Goal: Task Accomplishment & Management: Use online tool/utility

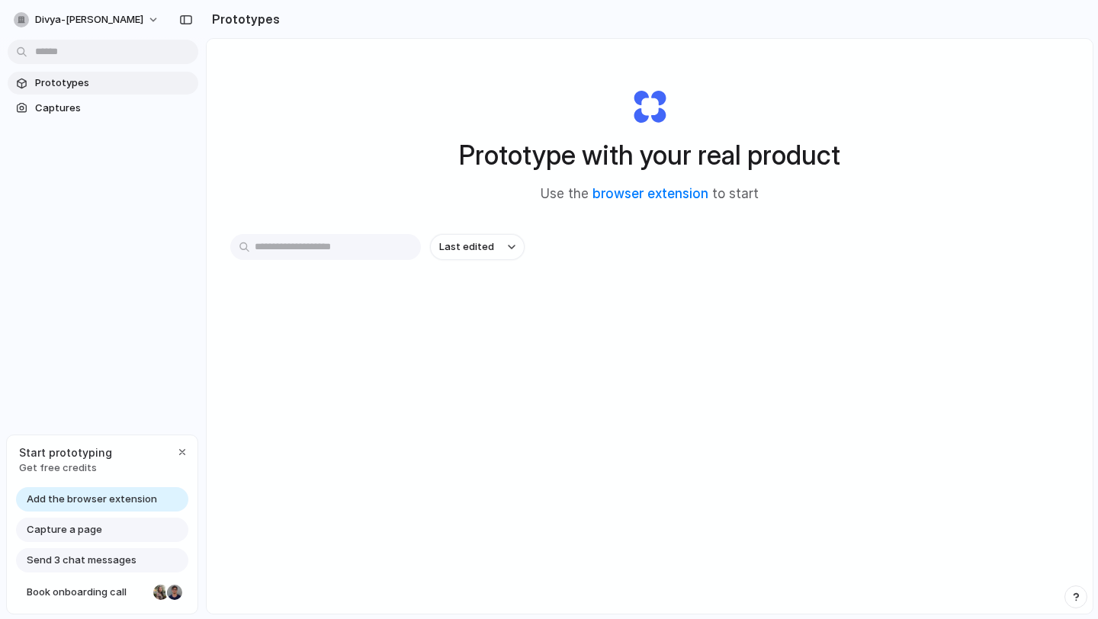
click at [47, 529] on span "Capture a page" at bounding box center [64, 529] width 75 height 15
click at [80, 537] on span "Capture a page" at bounding box center [64, 529] width 75 height 15
click at [317, 249] on input "text" at bounding box center [325, 247] width 191 height 26
click at [55, 106] on span "Captures" at bounding box center [113, 108] width 157 height 15
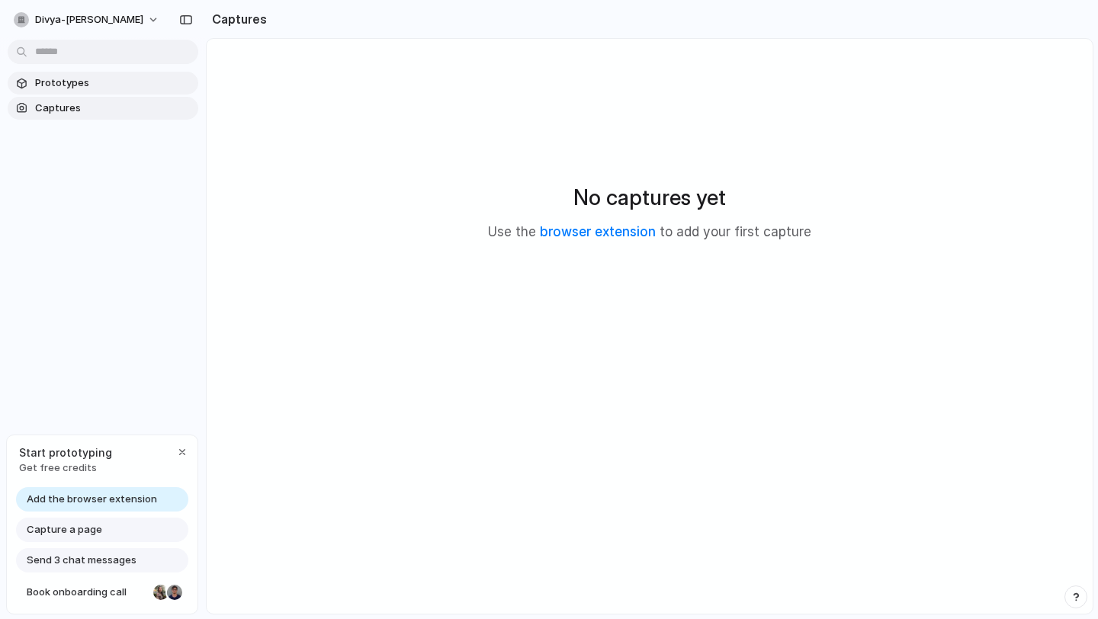
click at [66, 92] on link "Prototypes" at bounding box center [103, 83] width 191 height 23
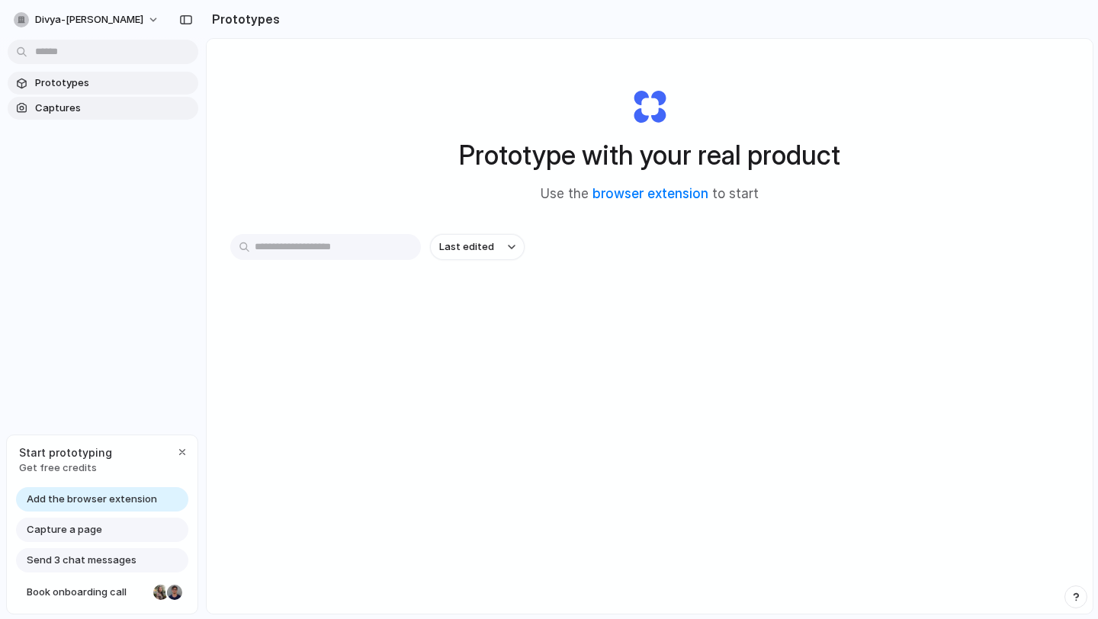
click at [76, 115] on link "Captures" at bounding box center [103, 108] width 191 height 23
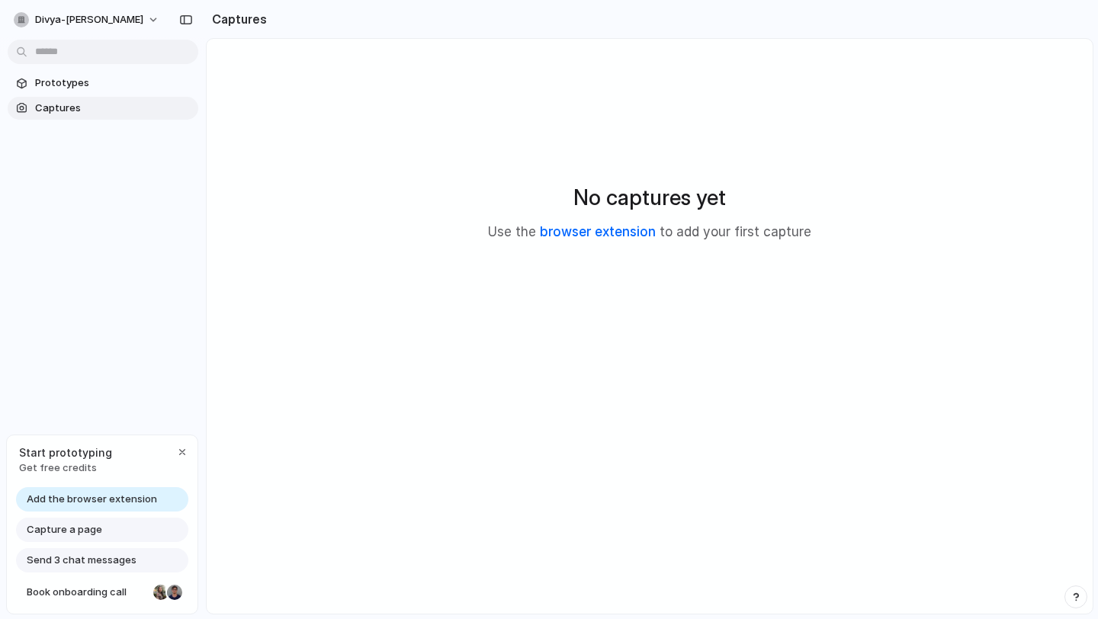
click at [604, 237] on link "browser extension" at bounding box center [598, 231] width 116 height 15
click at [147, 156] on link "🎨 Greenly ESG Dashboard Tour Screen" at bounding box center [103, 166] width 191 height 23
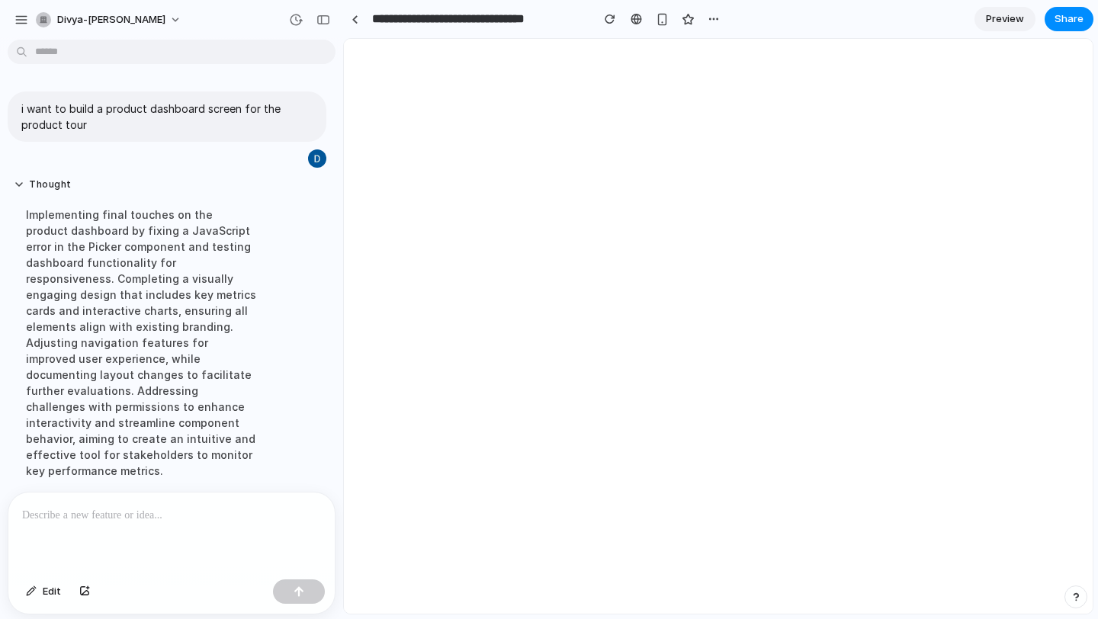
select select "***"
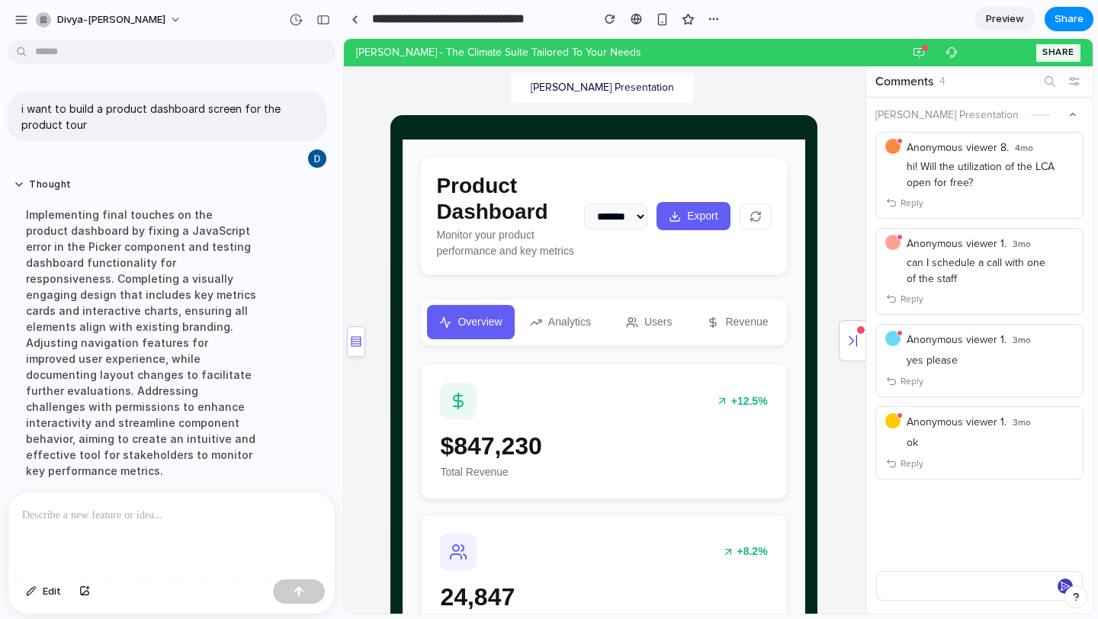
scroll to position [41, 0]
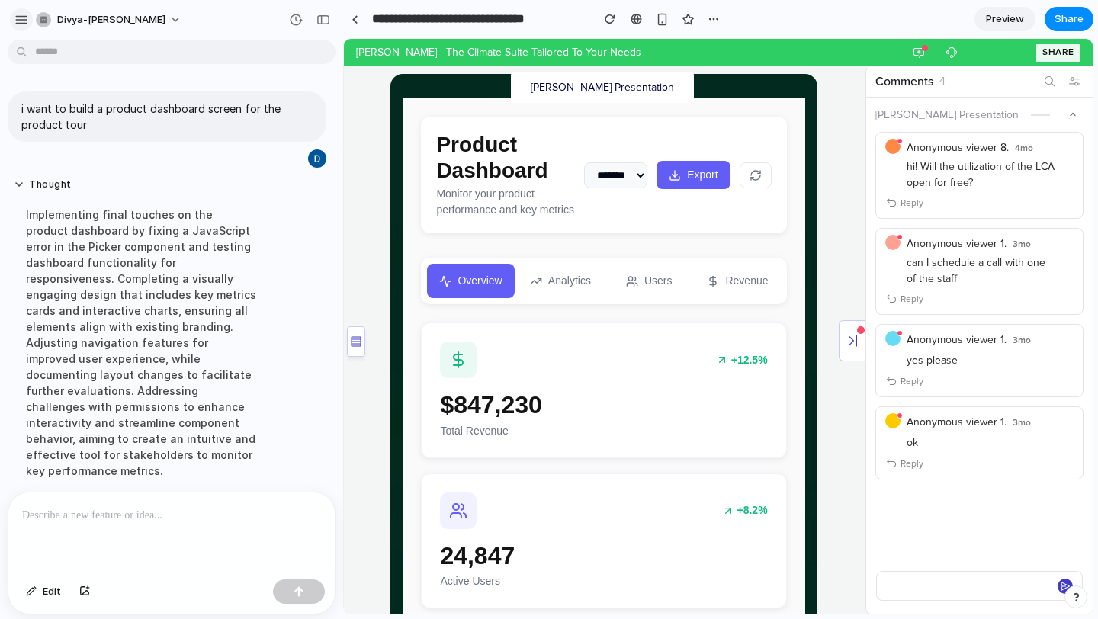
click at [11, 21] on button "button" at bounding box center [21, 19] width 23 height 23
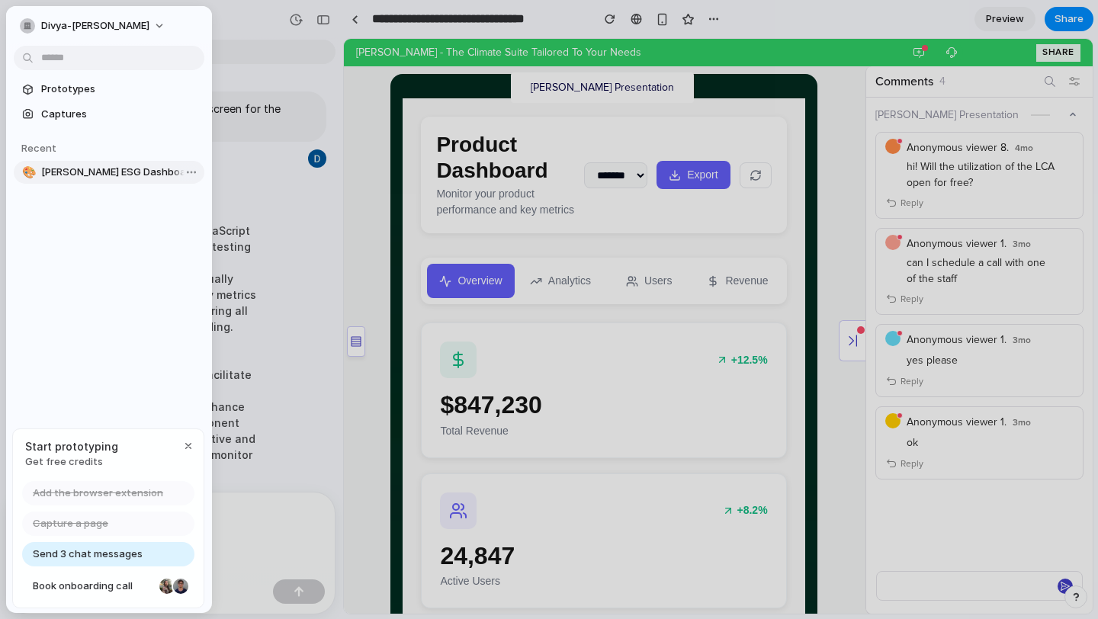
click at [71, 164] on link "🎨 Greenly ESG Dashboard Tour Screen" at bounding box center [109, 172] width 191 height 23
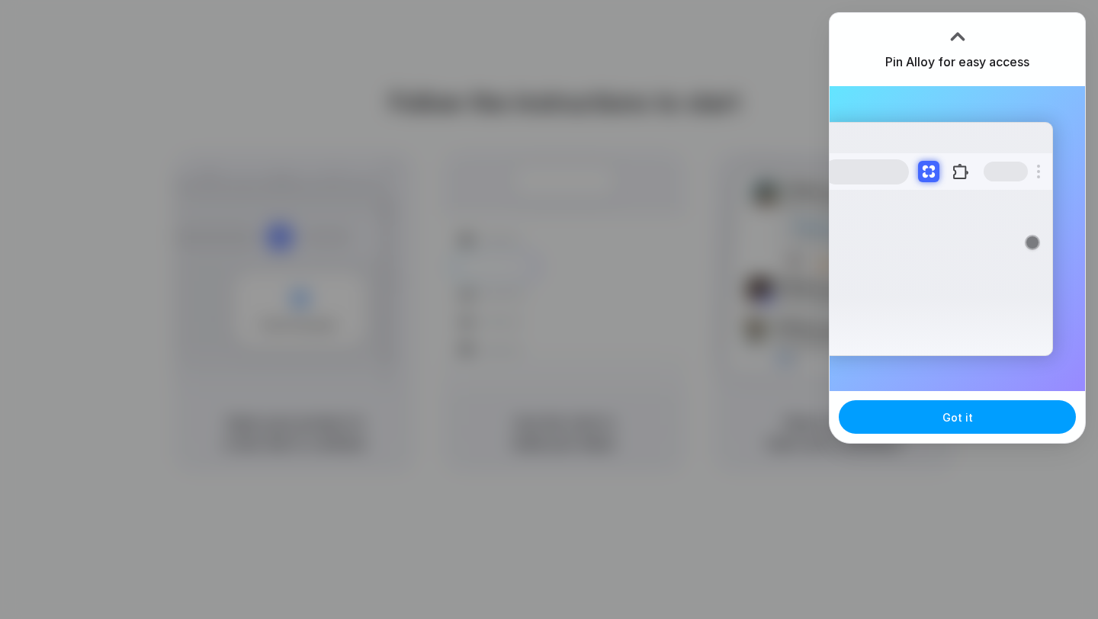
click at [887, 423] on button "Got it" at bounding box center [957, 417] width 237 height 34
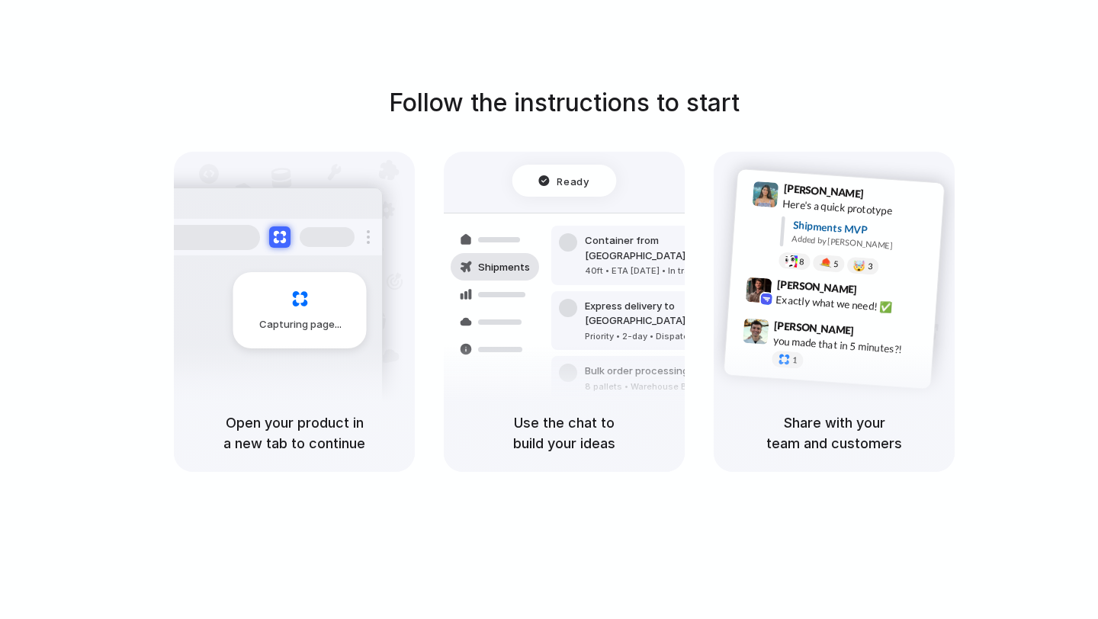
click at [1006, 209] on div "Follow the instructions to start Capturing page Open your product in a new tab …" at bounding box center [564, 278] width 1098 height 387
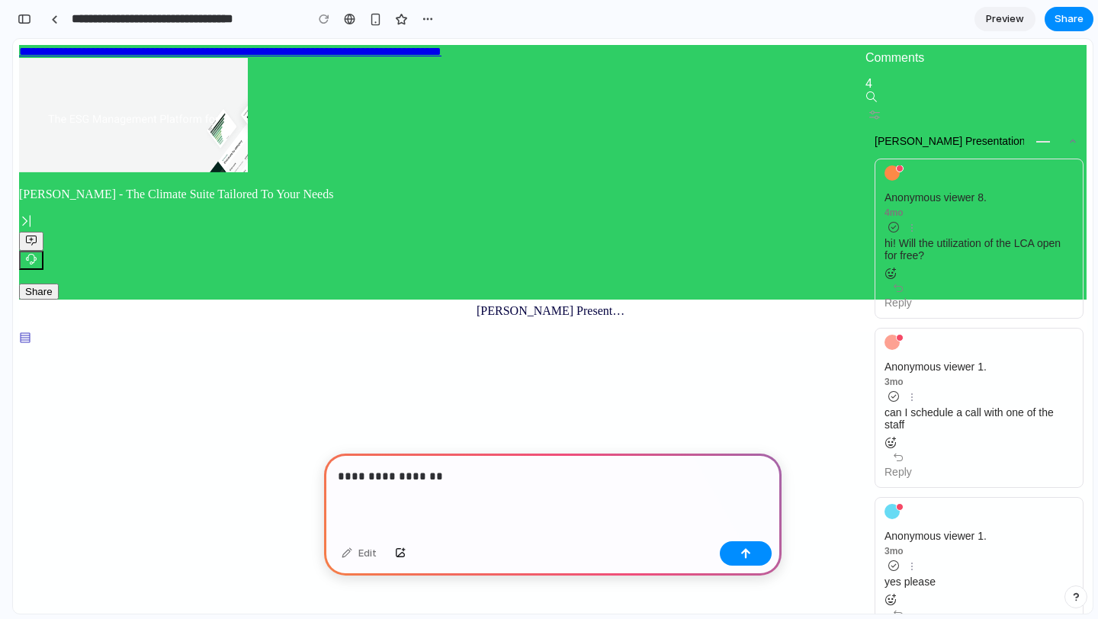
scroll to position [3769, 0]
click at [449, 475] on p "**********" at bounding box center [553, 476] width 430 height 18
click at [749, 553] on div "button" at bounding box center [745, 553] width 11 height 11
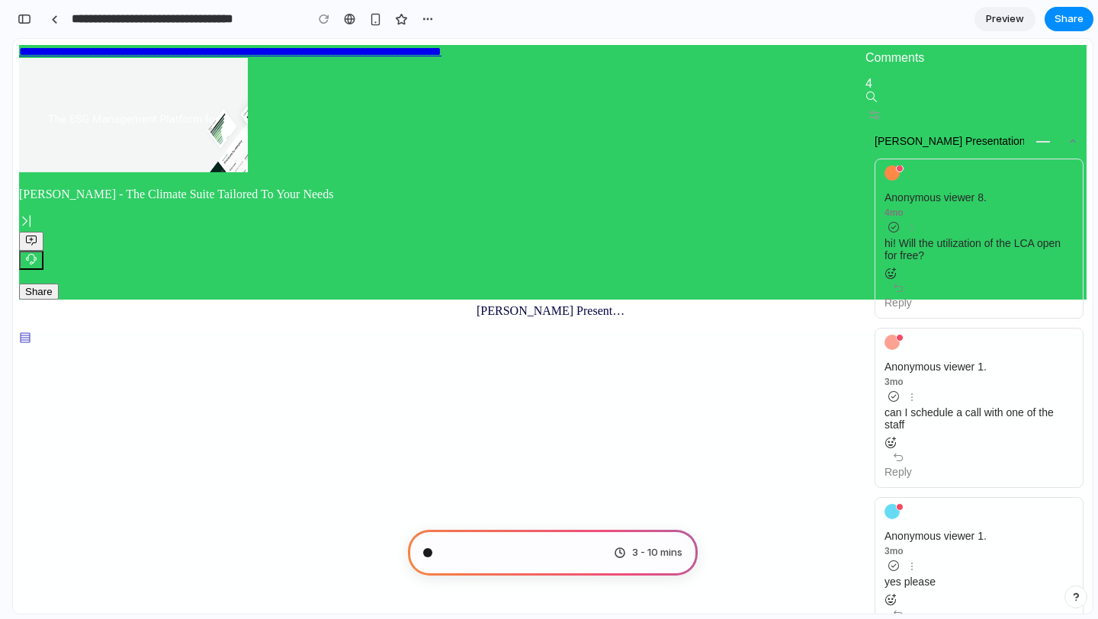
scroll to position [4679, 0]
click at [372, 23] on div "button" at bounding box center [375, 19] width 13 height 13
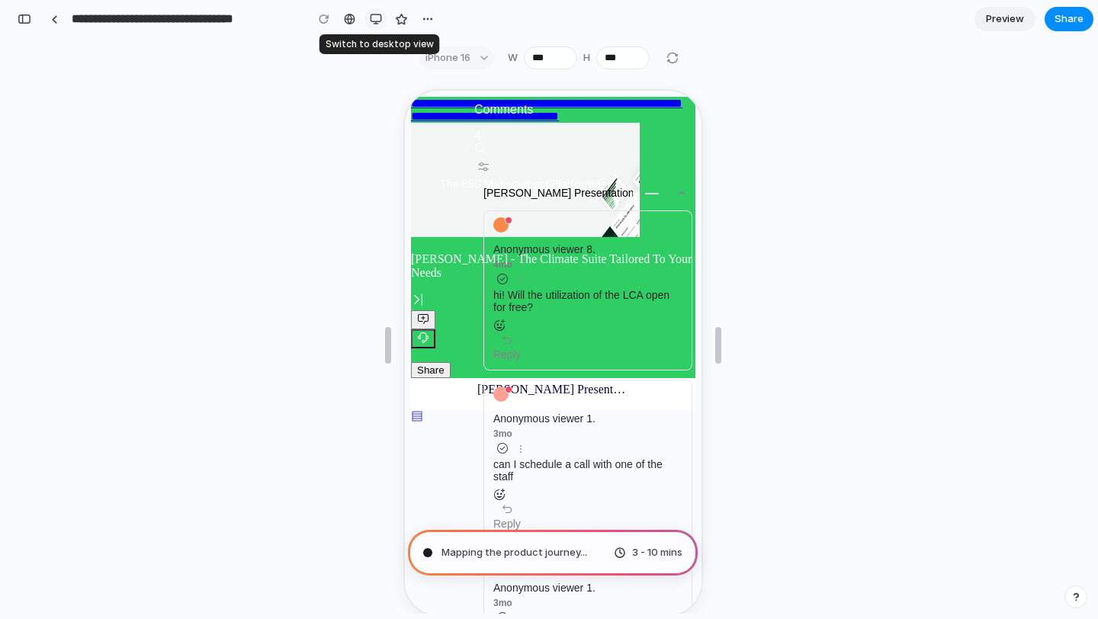
scroll to position [5759, 0]
click at [346, 18] on div at bounding box center [349, 19] width 11 height 12
click at [380, 19] on div "button" at bounding box center [376, 19] width 12 height 12
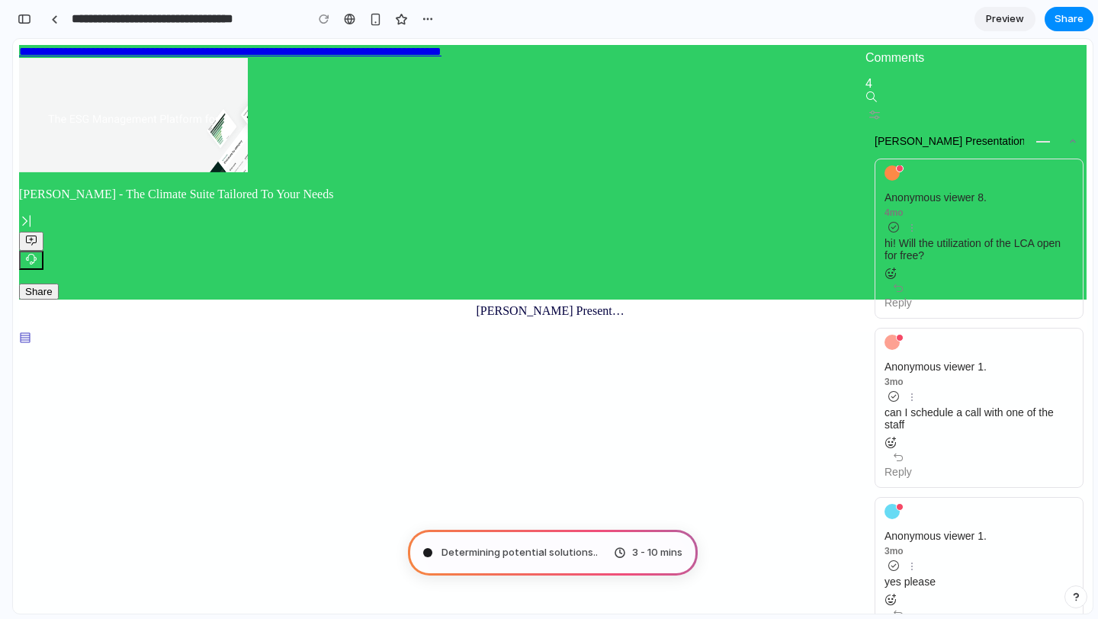
scroll to position [4679, 0]
click at [56, 15] on div at bounding box center [54, 19] width 7 height 8
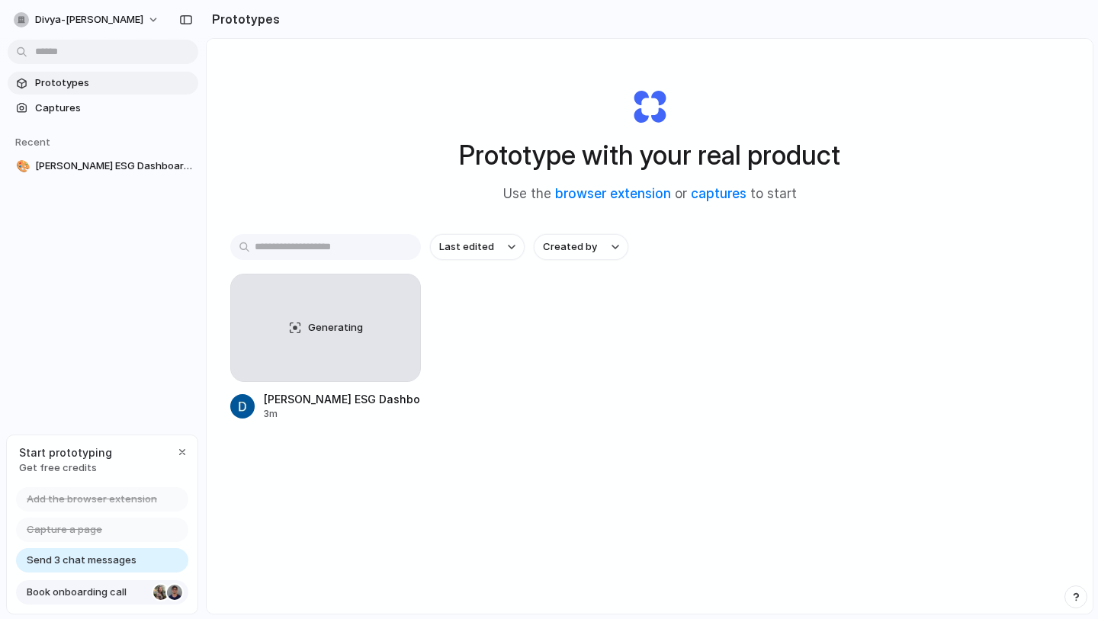
click at [111, 593] on span "Book onboarding call" at bounding box center [87, 592] width 120 height 15
click at [401, 354] on div "Generating" at bounding box center [325, 327] width 189 height 107
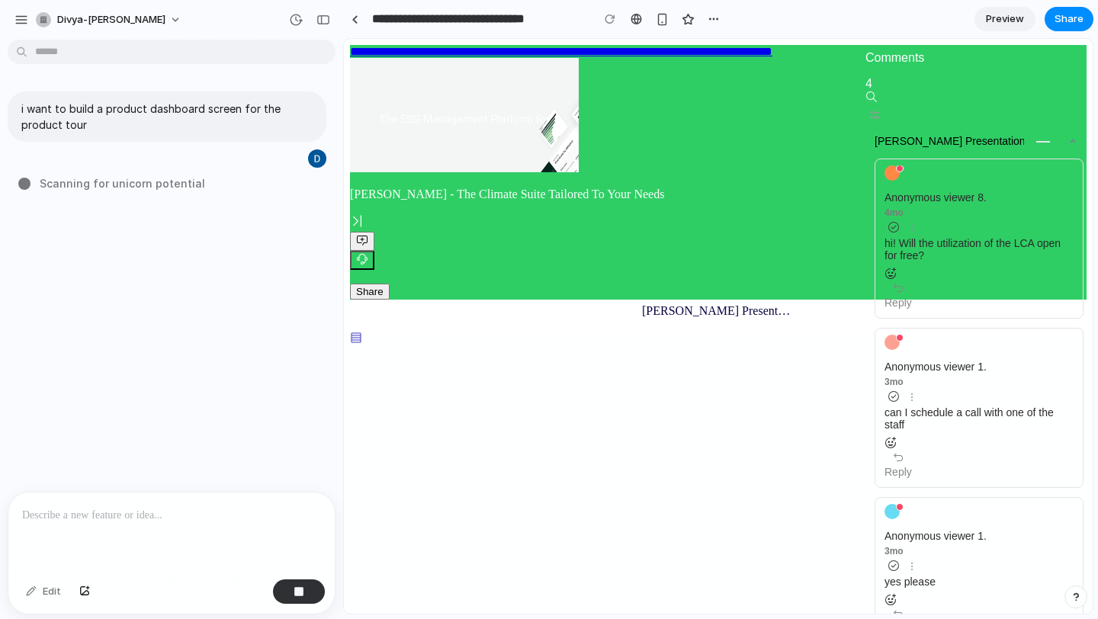
scroll to position [3190, 0]
click at [354, 341] on icon at bounding box center [356, 338] width 10 height 10
click at [53, 20] on div "divya-[PERSON_NAME]" at bounding box center [101, 19] width 130 height 15
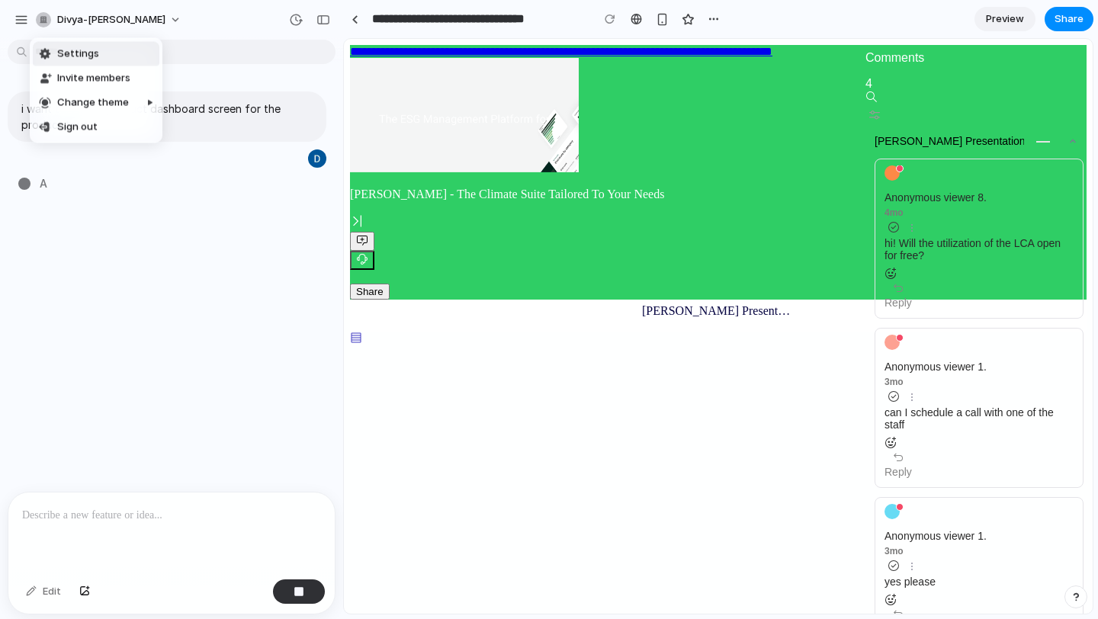
click at [24, 16] on div "Settings Invite members Change theme Sign out" at bounding box center [549, 309] width 1098 height 619
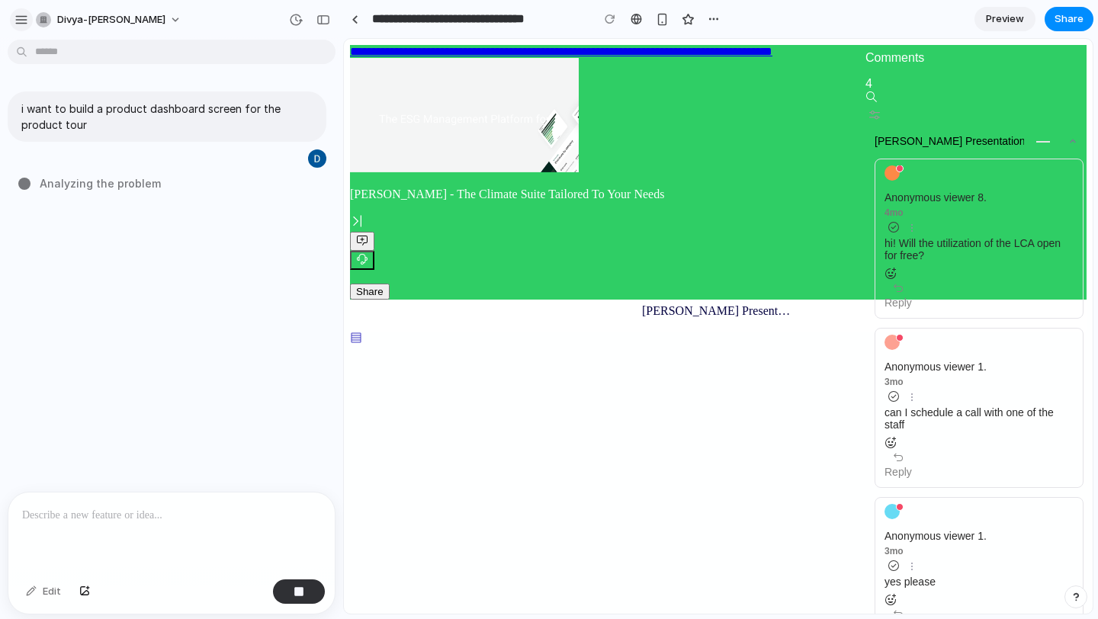
click at [22, 17] on div "button" at bounding box center [21, 20] width 14 height 14
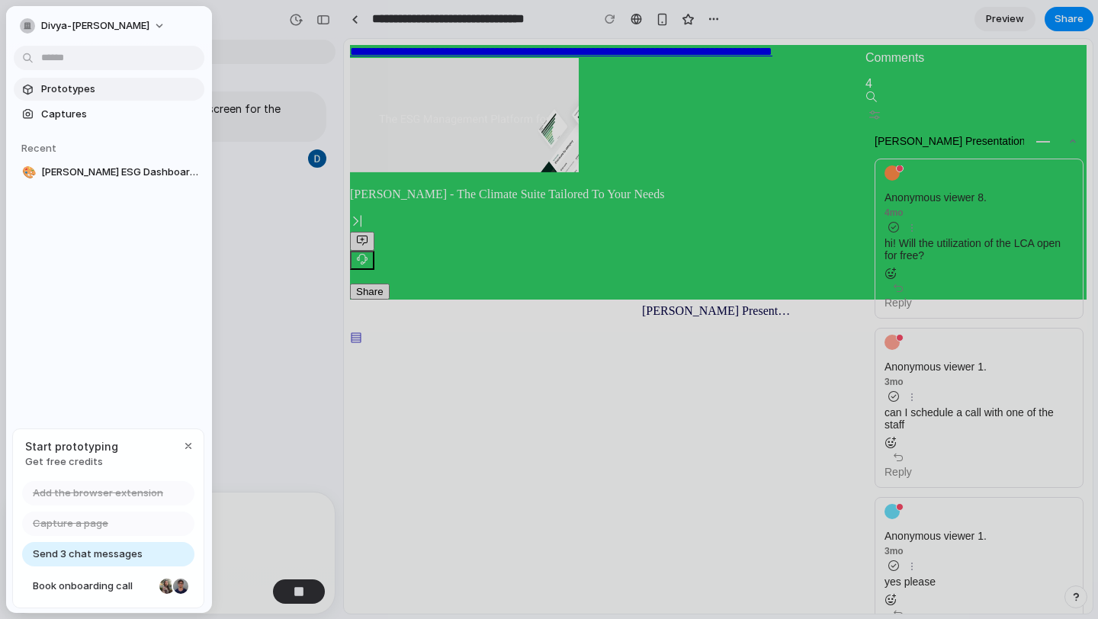
click at [59, 93] on span "Prototypes" at bounding box center [119, 89] width 157 height 15
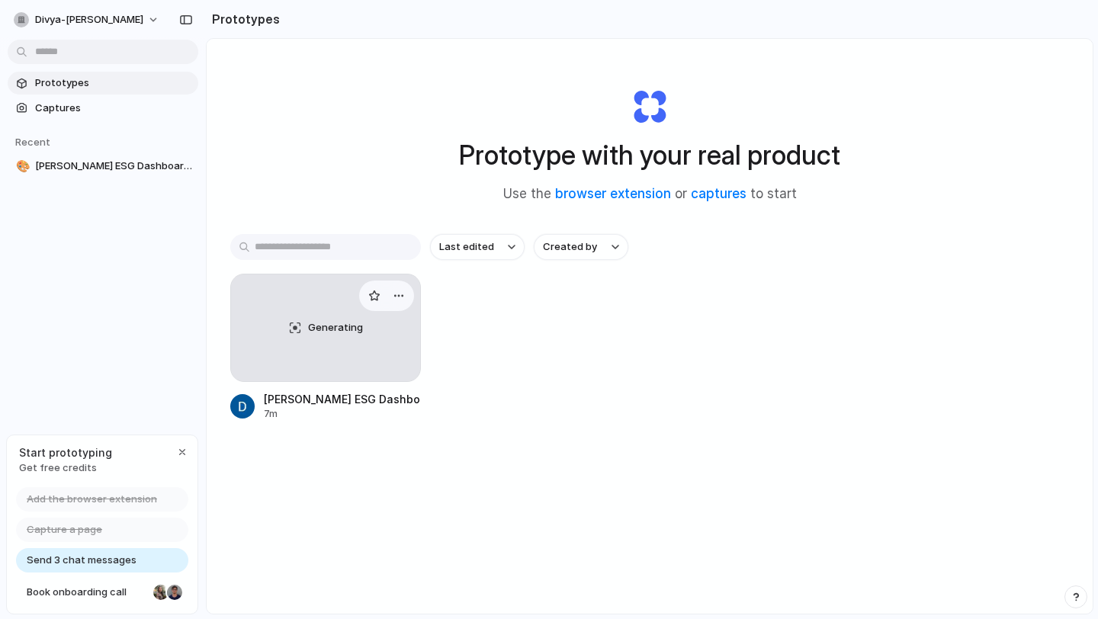
click at [298, 337] on div "Generating" at bounding box center [325, 327] width 189 height 107
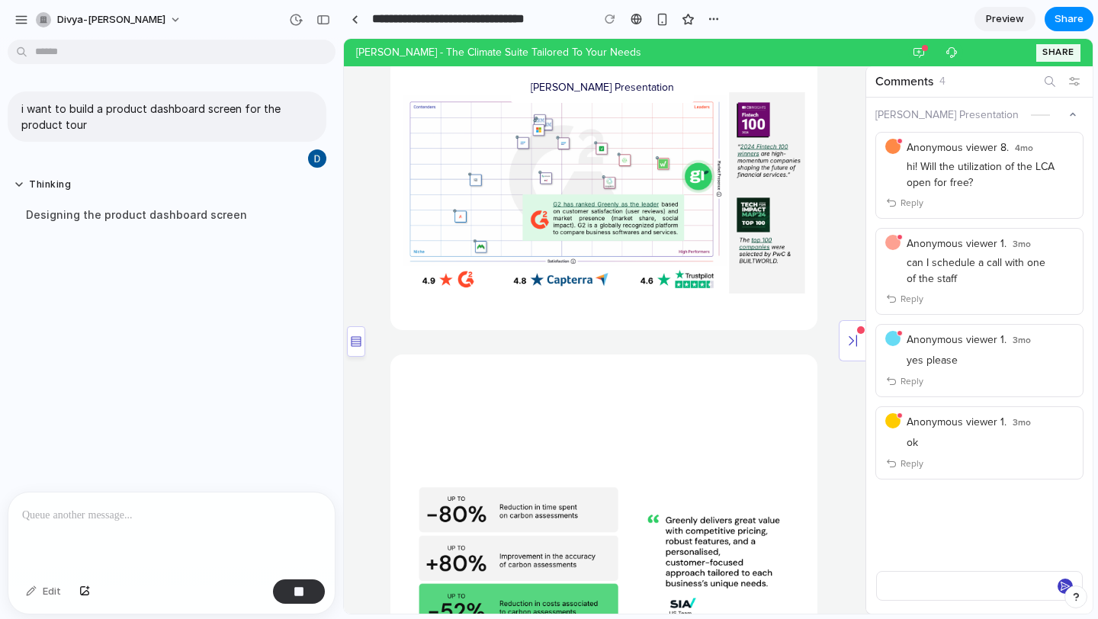
click at [996, 18] on span "Preview" at bounding box center [1005, 18] width 38 height 15
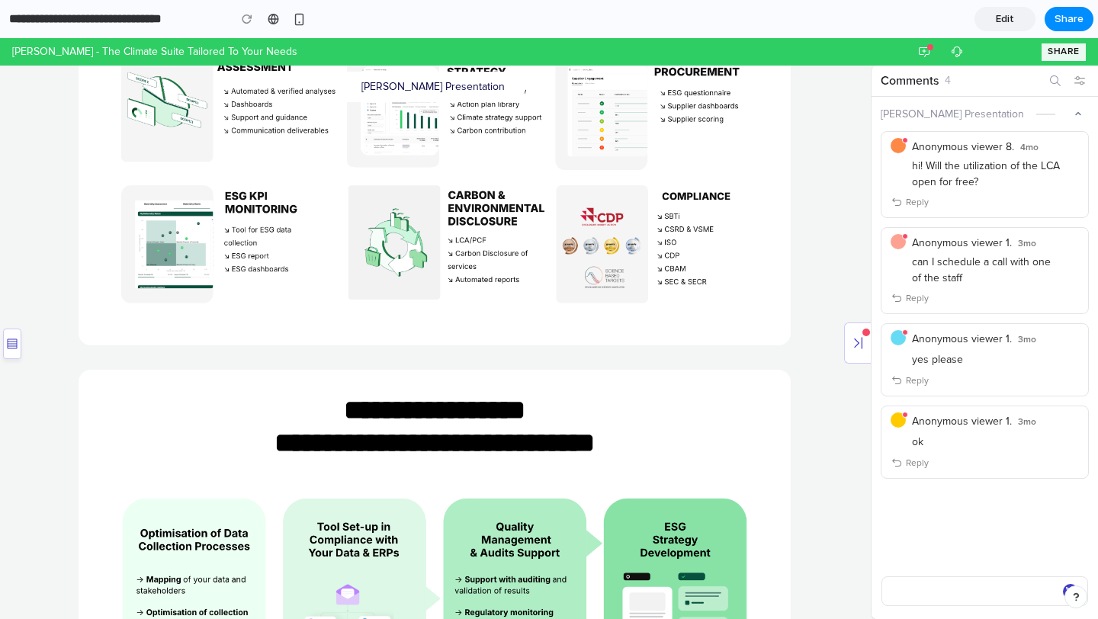
scroll to position [1843, 0]
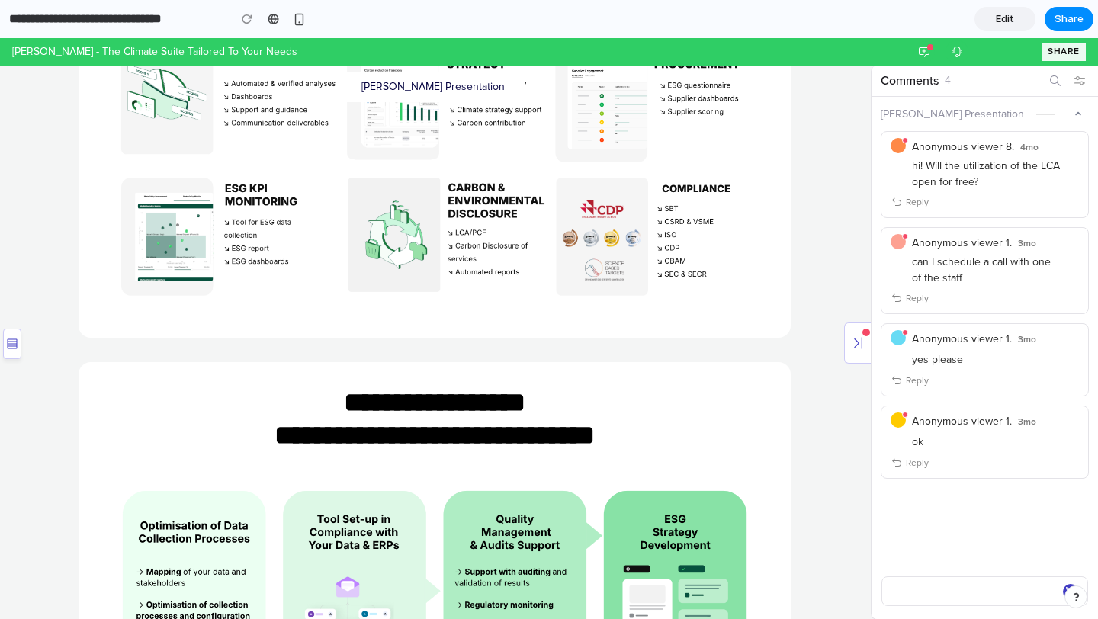
click at [1003, 15] on span "Edit" at bounding box center [1005, 18] width 18 height 15
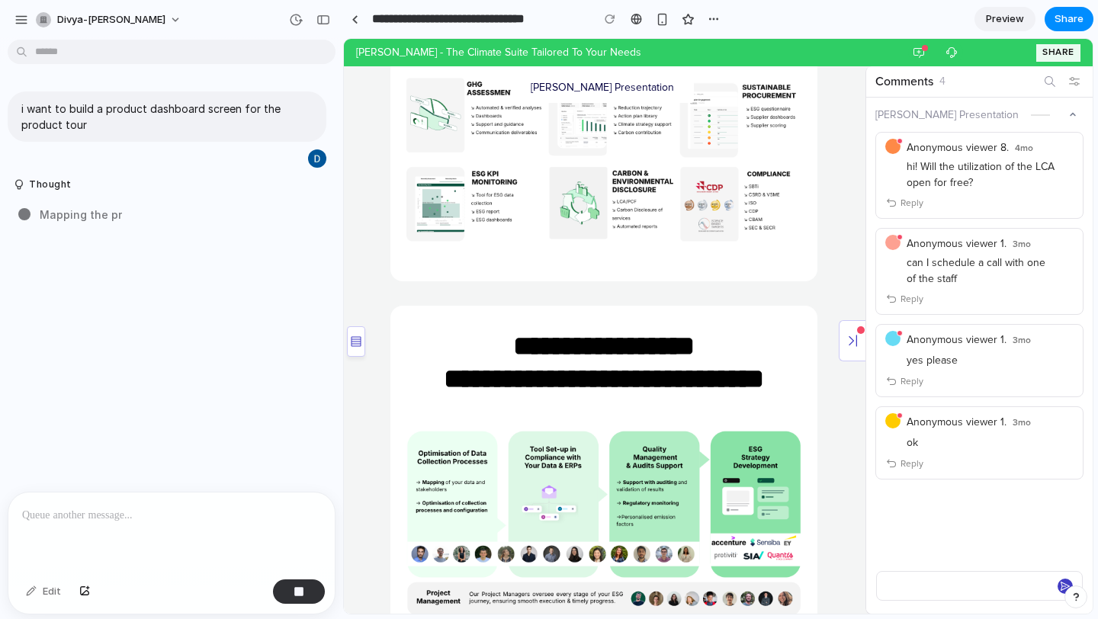
click at [555, 408] on div at bounding box center [604, 513] width 402 height 211
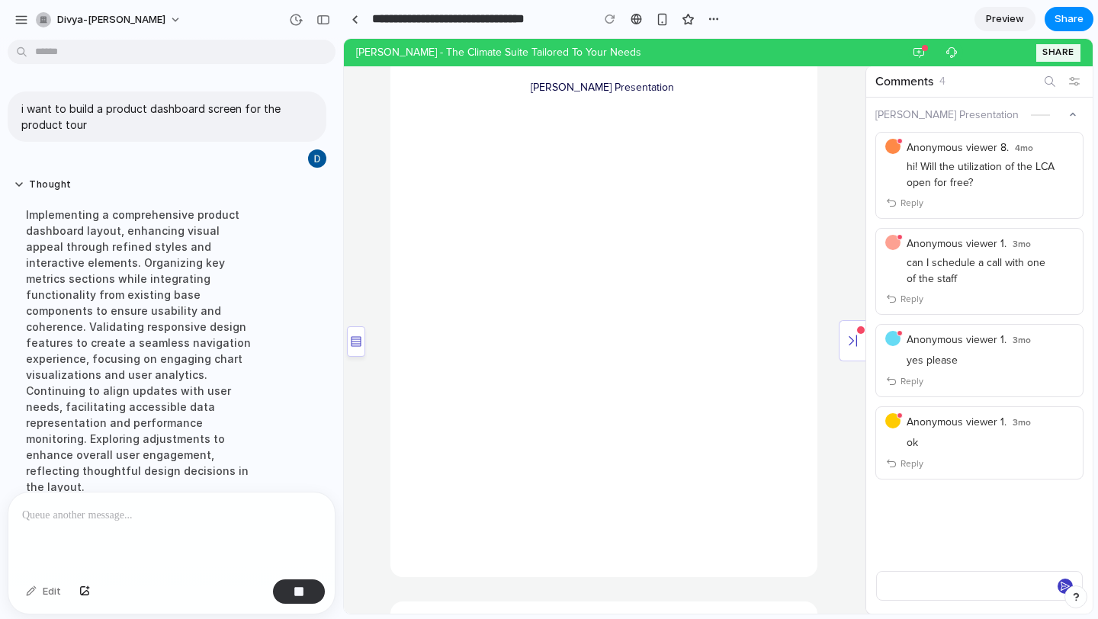
scroll to position [30, 0]
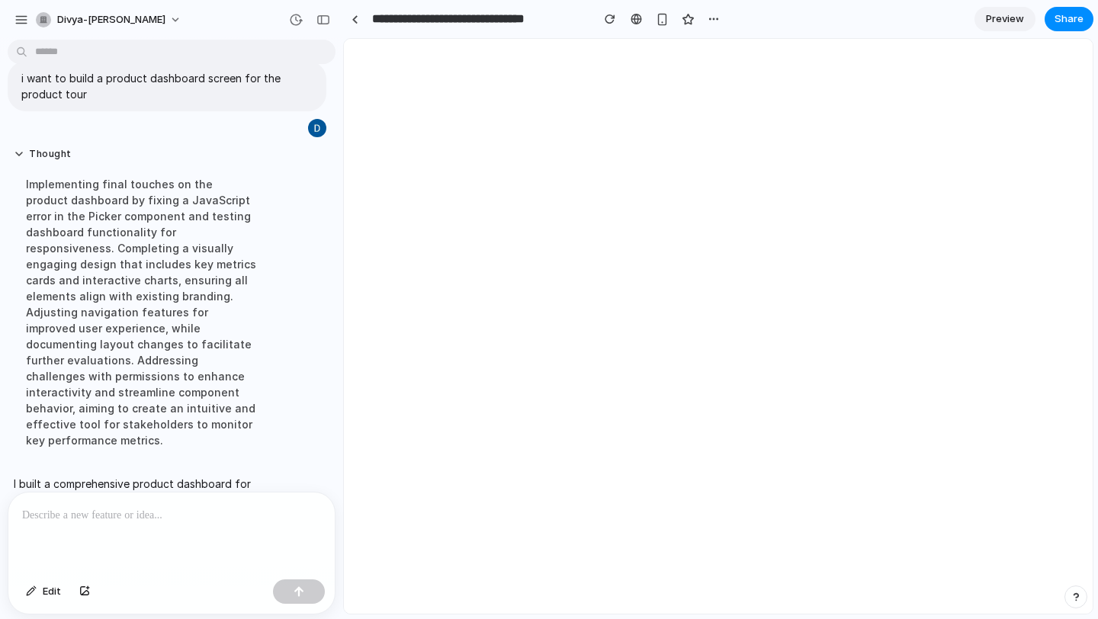
select select "***"
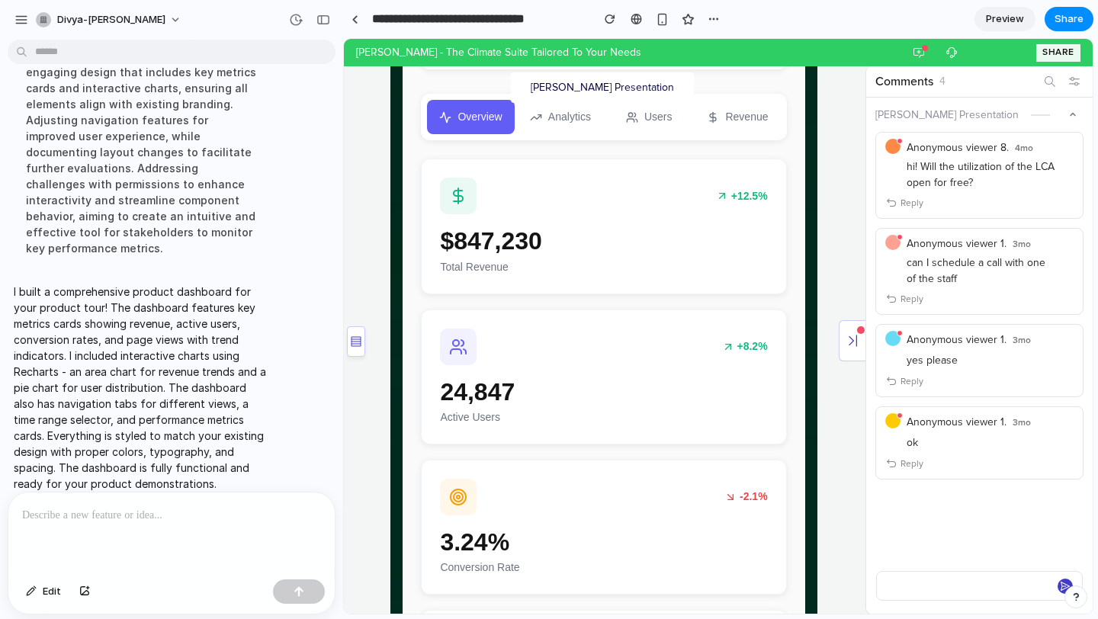
scroll to position [0, 0]
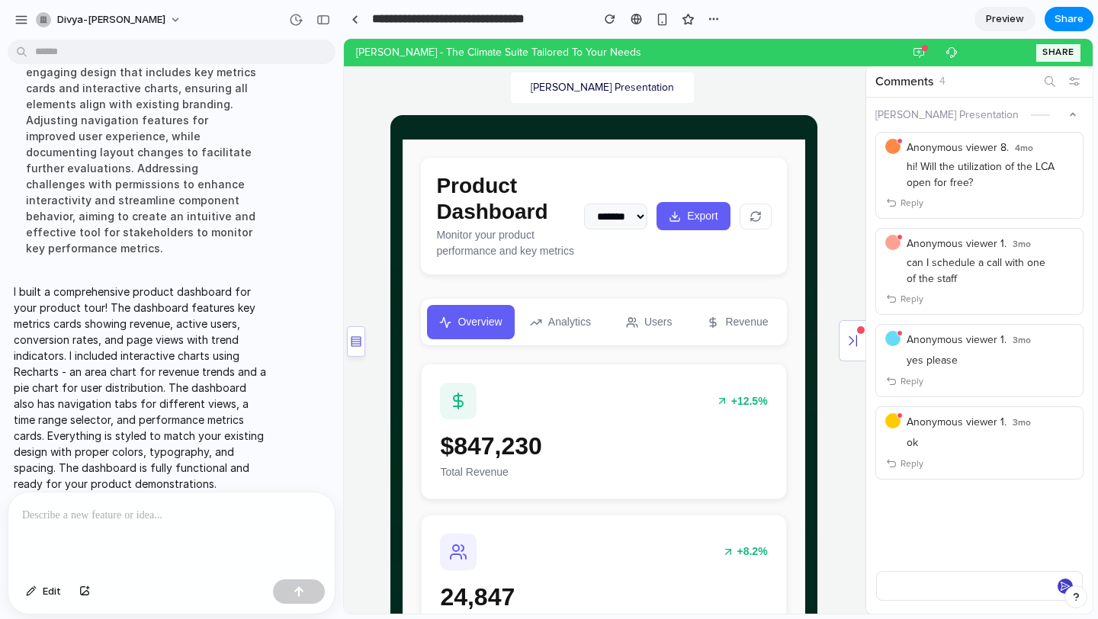
click at [585, 210] on select "****** ******* ******* ******" at bounding box center [615, 217] width 63 height 26
click at [677, 223] on icon "button" at bounding box center [675, 216] width 12 height 12
click at [600, 220] on select "****** ******* ******* ******" at bounding box center [615, 217] width 63 height 26
click at [716, 16] on div "button" at bounding box center [713, 19] width 12 height 12
click at [693, 96] on div "Duplicate Delete" at bounding box center [549, 309] width 1098 height 619
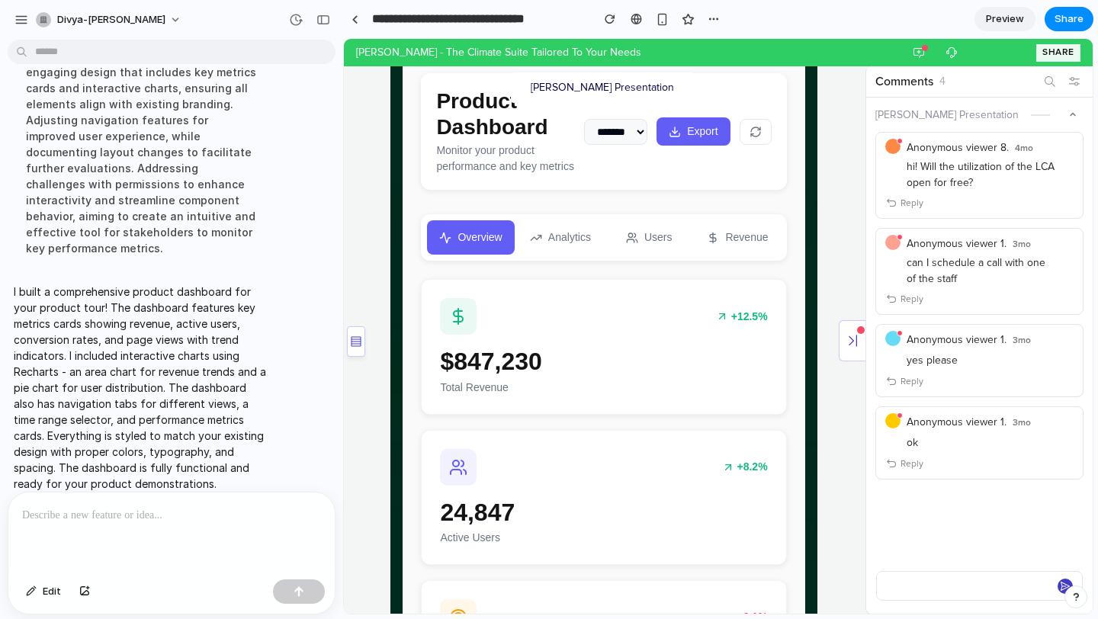
scroll to position [88, 0]
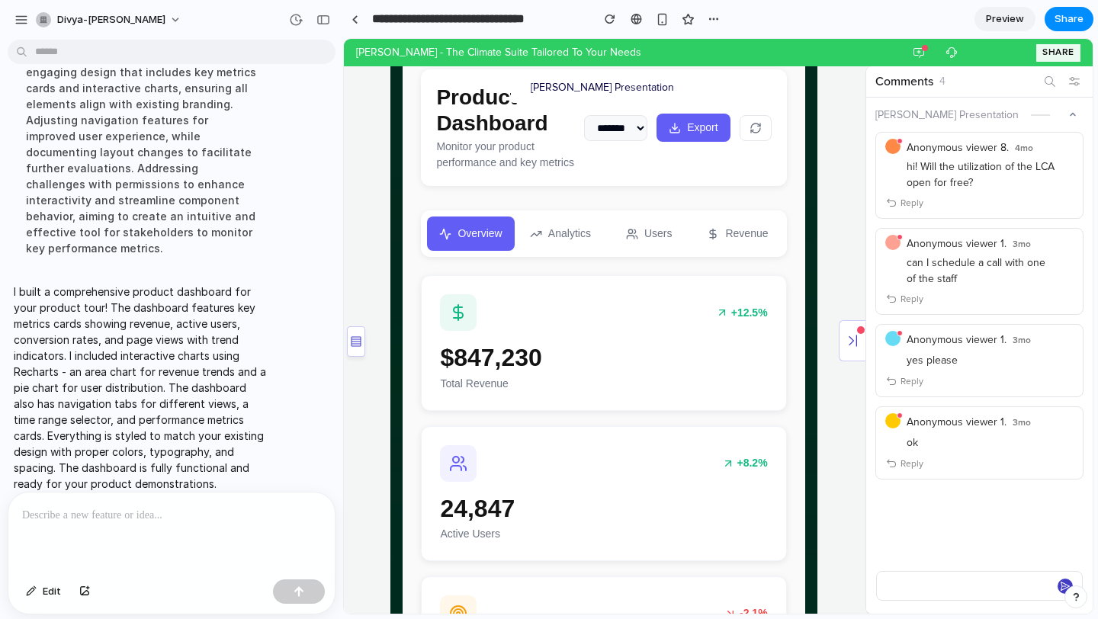
click at [567, 251] on button "Analytics" at bounding box center [560, 234] width 85 height 34
click at [658, 250] on button "Users" at bounding box center [648, 234] width 85 height 34
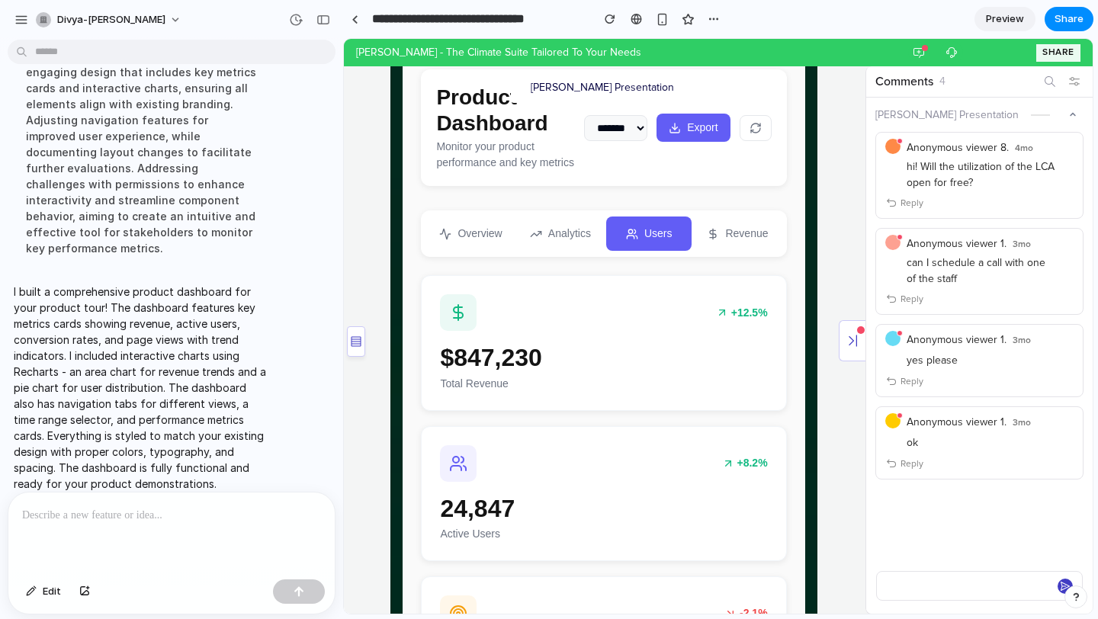
click at [729, 239] on button "Revenue" at bounding box center [737, 234] width 85 height 34
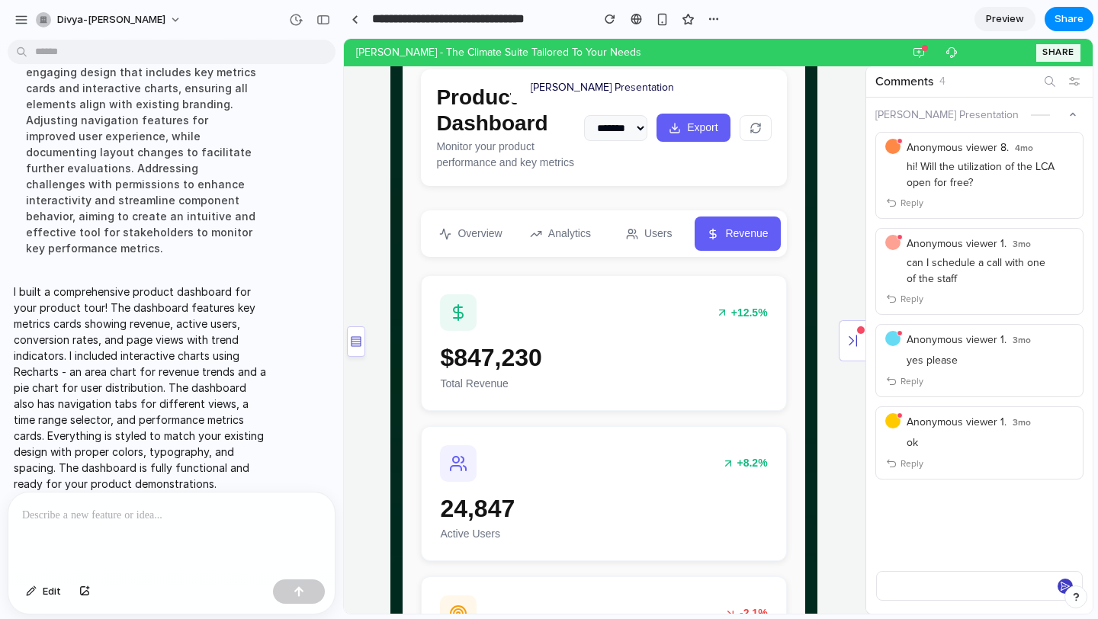
click at [623, 251] on button "Users" at bounding box center [648, 234] width 85 height 34
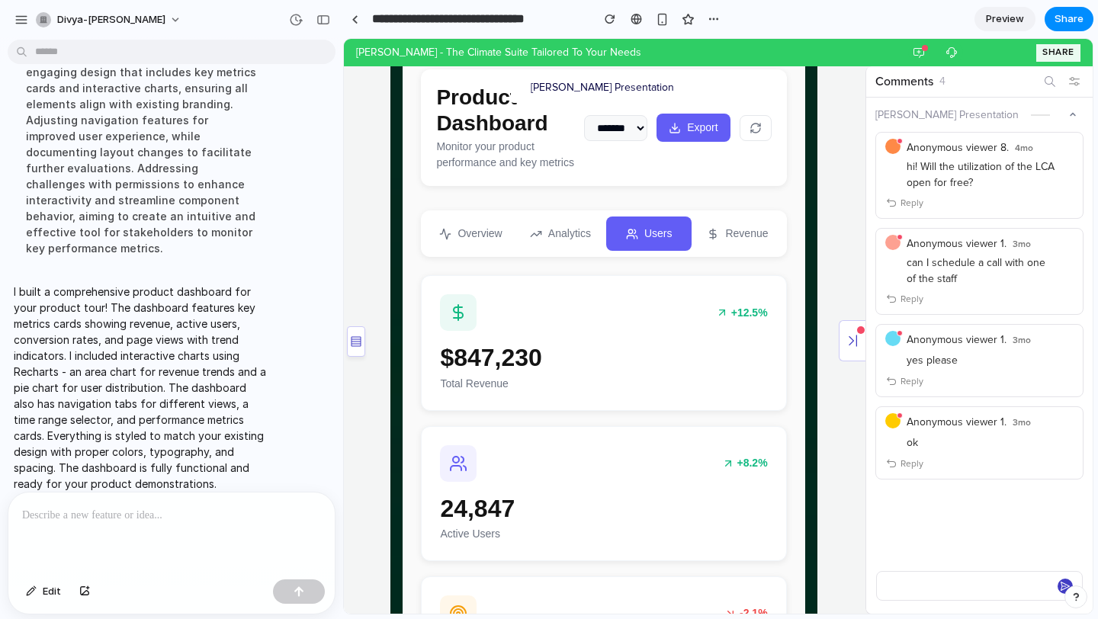
click at [542, 251] on button "Analytics" at bounding box center [560, 234] width 85 height 34
click at [451, 251] on button "Overview" at bounding box center [470, 234] width 87 height 34
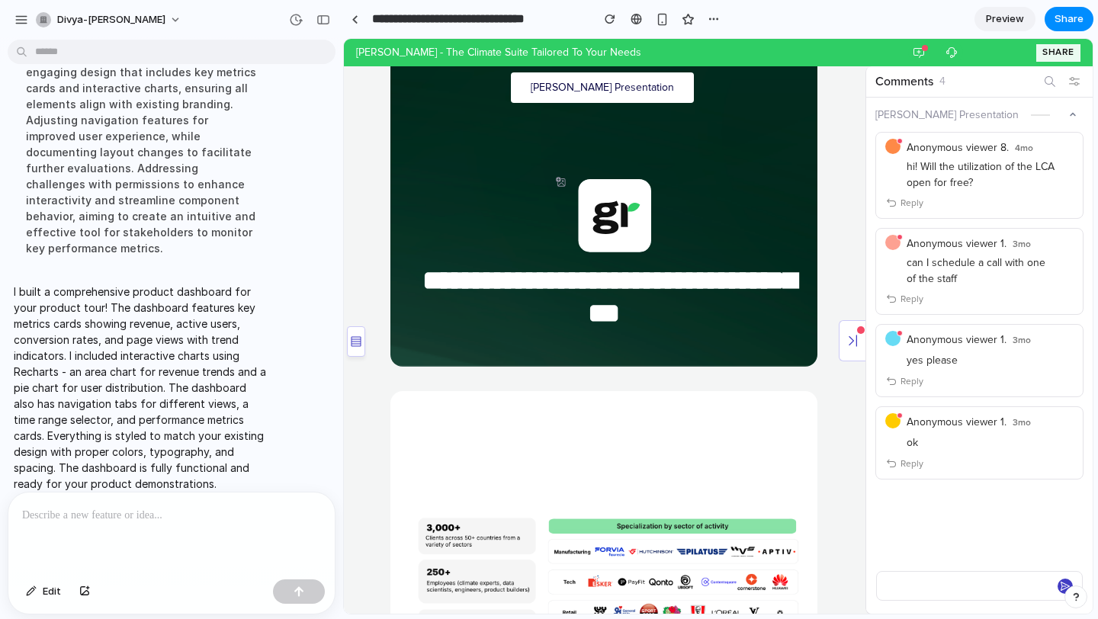
scroll to position [2028, 0]
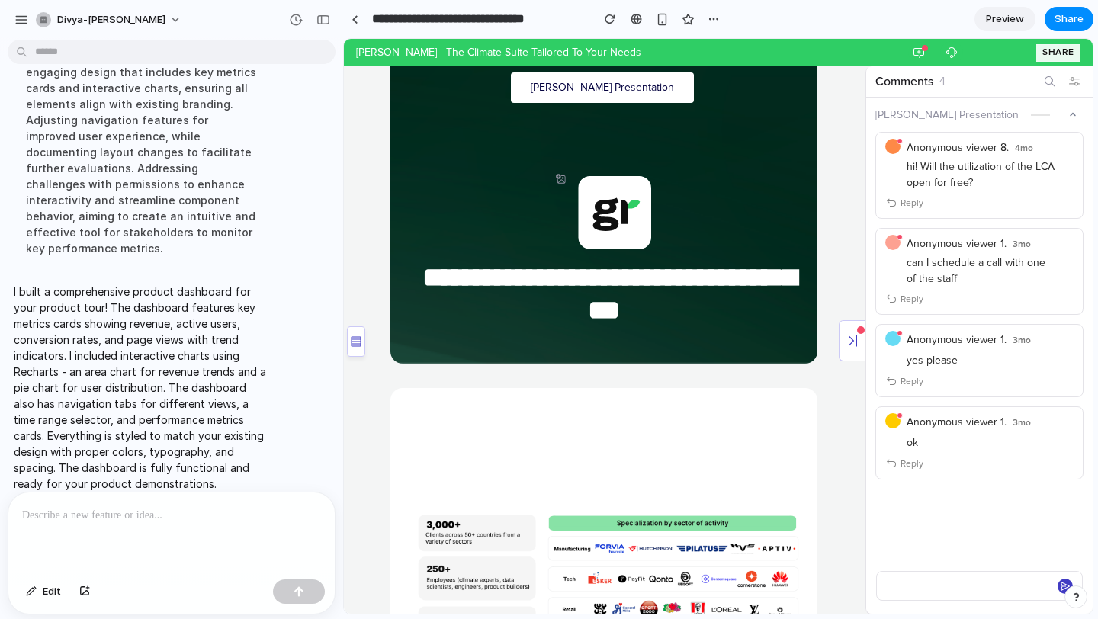
click at [560, 187] on icon at bounding box center [561, 179] width 10 height 16
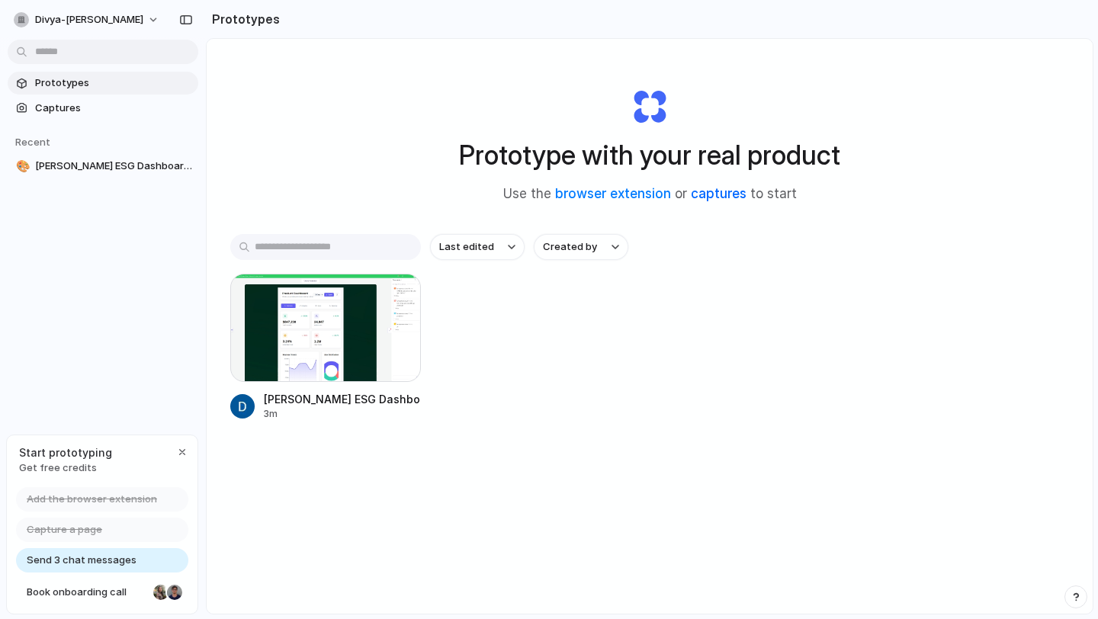
click at [708, 190] on link "captures" at bounding box center [719, 193] width 56 height 15
click at [605, 195] on link "browser extension" at bounding box center [613, 193] width 116 height 15
